Goal: Task Accomplishment & Management: Use online tool/utility

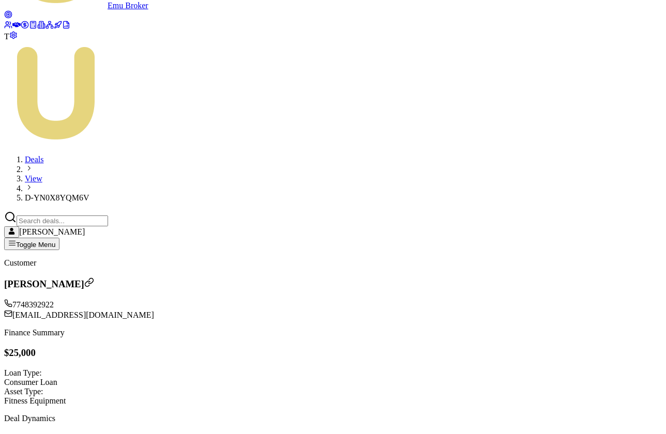
scroll to position [140, 0]
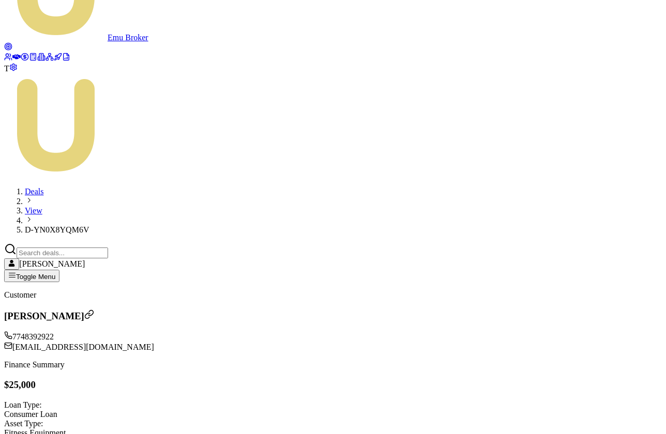
scroll to position [180, 0]
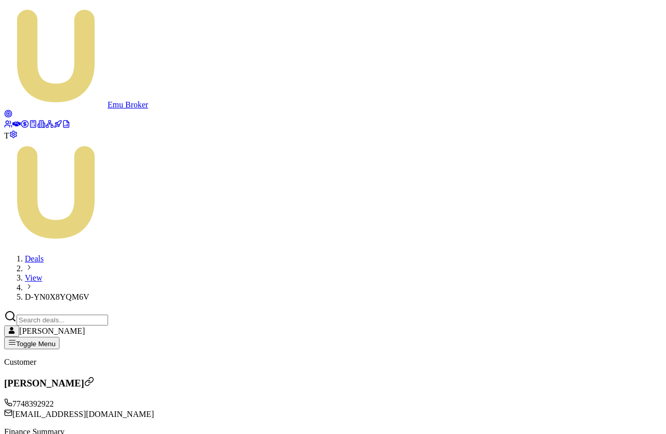
click at [14, 122] on icon at bounding box center [16, 124] width 8 height 5
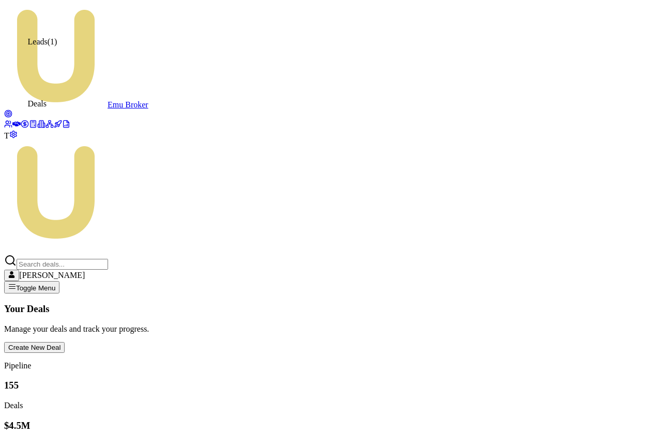
click at [12, 110] on icon at bounding box center [8, 114] width 8 height 8
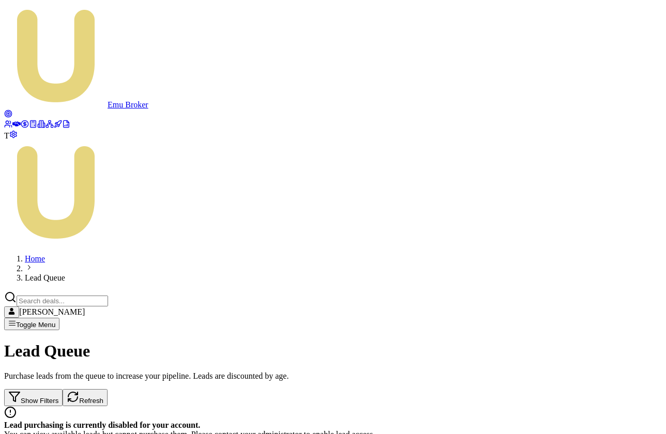
click at [14, 122] on icon at bounding box center [16, 124] width 8 height 5
